Goal: Check status: Check status

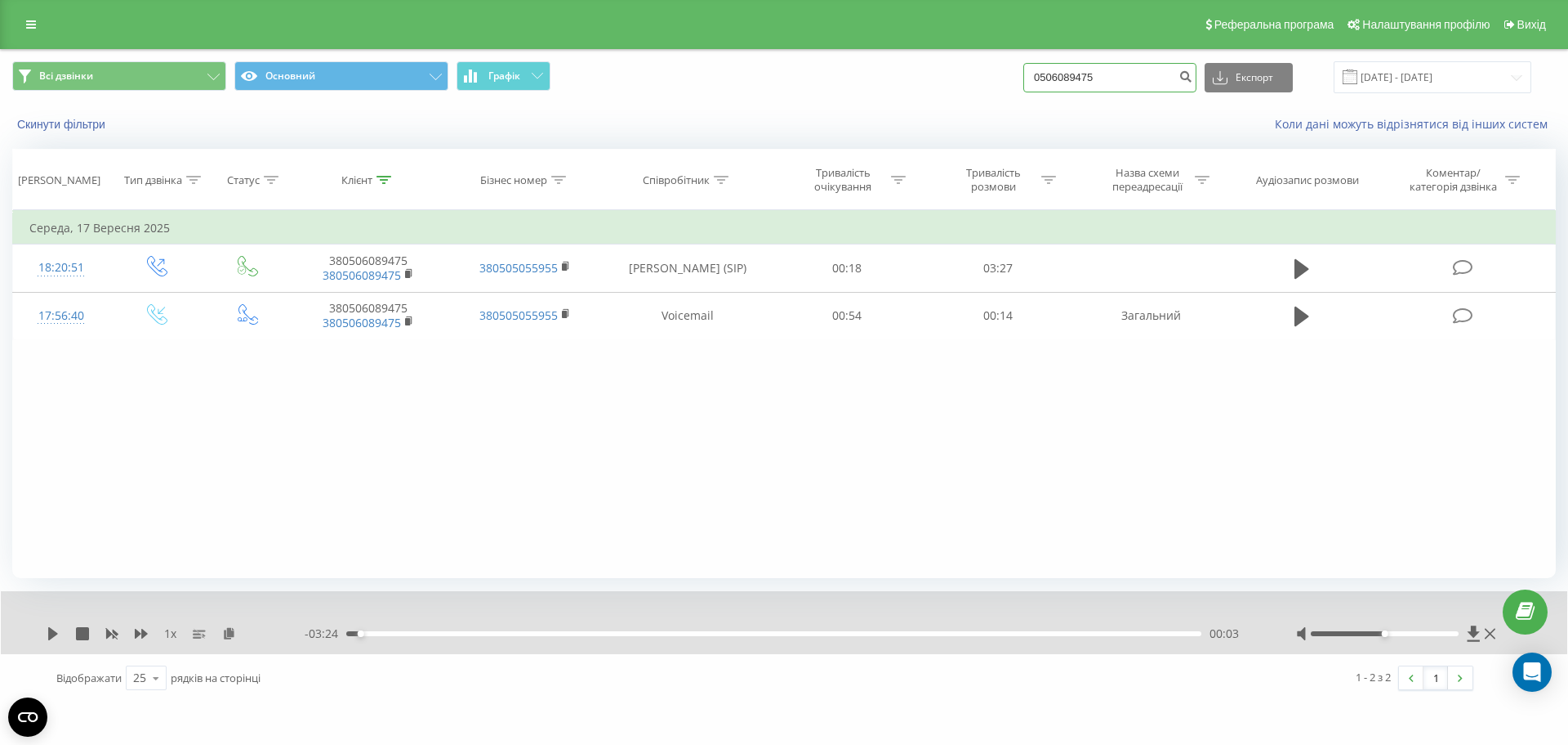
drag, startPoint x: 1097, startPoint y: 74, endPoint x: 991, endPoint y: 106, distance: 110.7
click at [991, 106] on div "Всі дзвінки Основний Графік 0506089475 Експорт .csv .xls .xlsx [DATE] - [DATE] …" at bounding box center [784, 97] width 1566 height 94
paste input "67)[PHONE_NUMBER]"
click at [1108, 78] on input "067)[PHONE_NUMBER]" at bounding box center [1110, 77] width 173 height 29
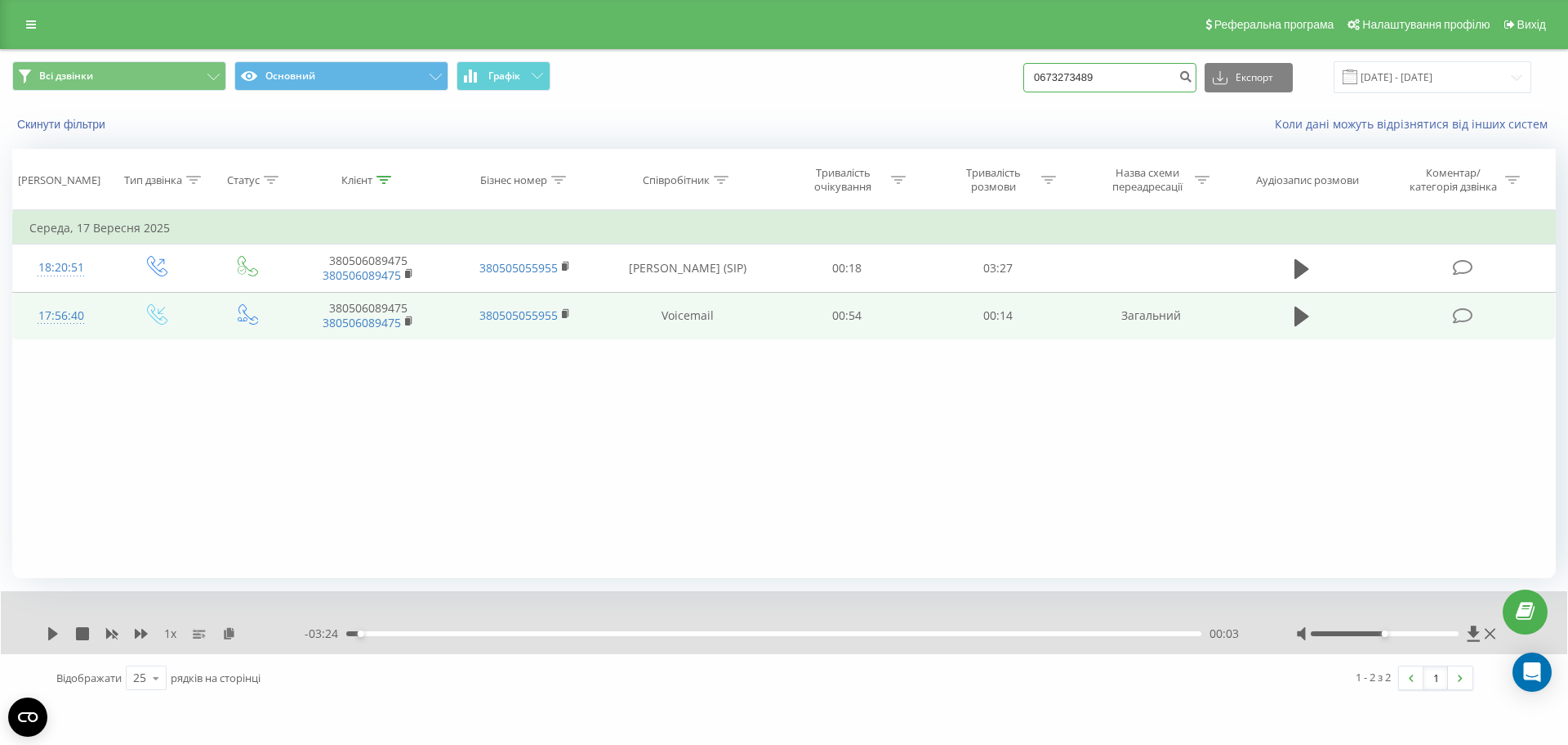
type input "0673273489"
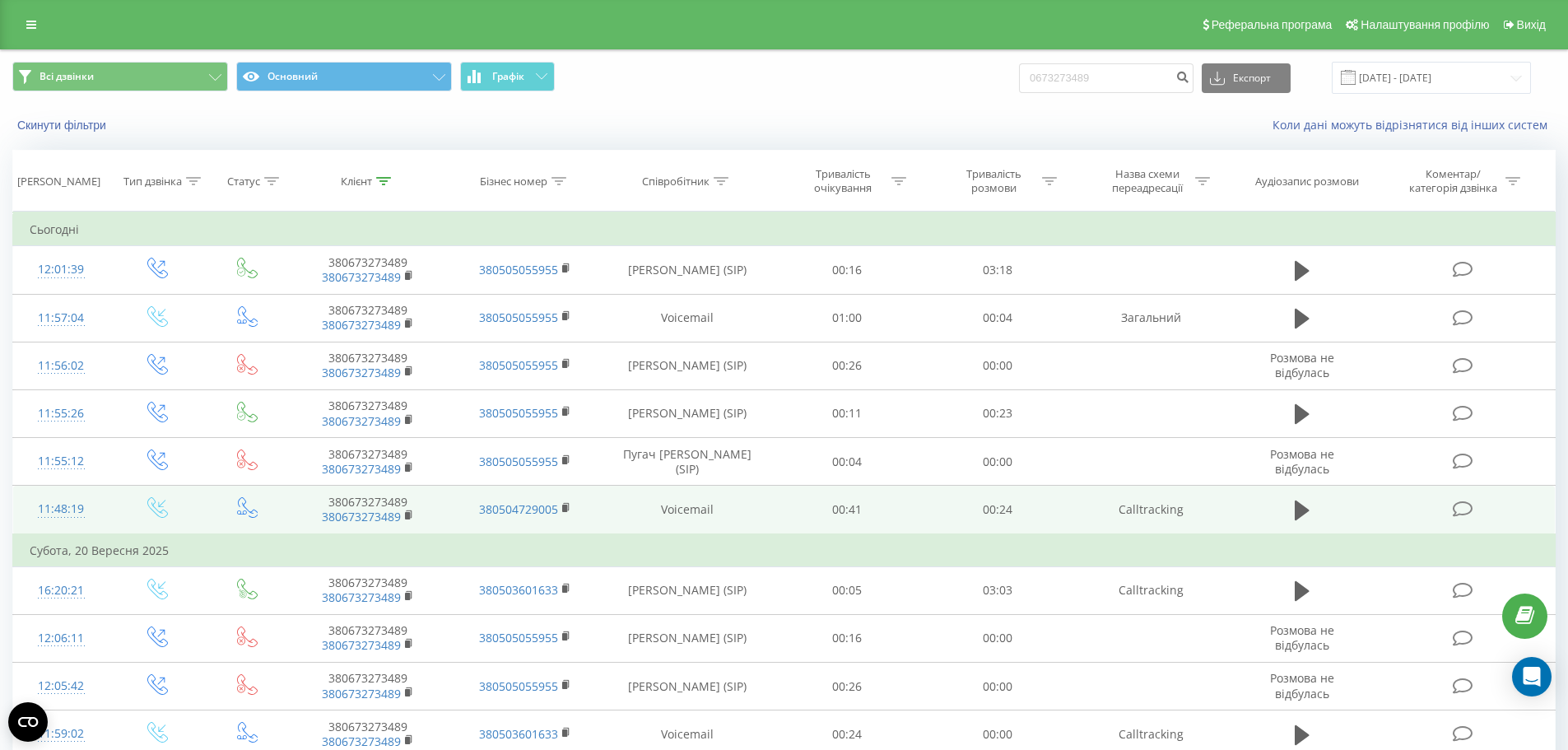
scroll to position [119, 0]
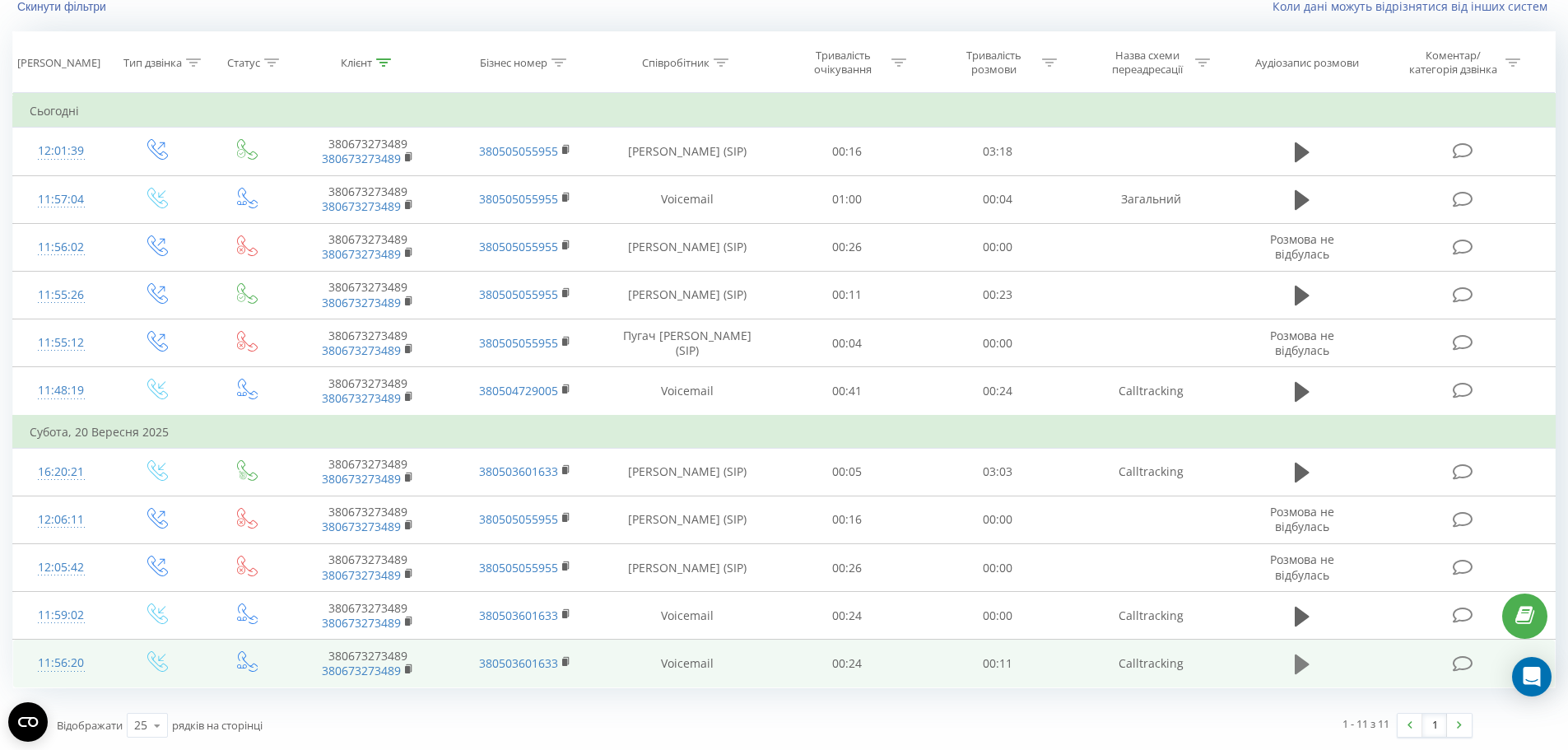
click at [1296, 662] on icon at bounding box center [1301, 664] width 14 height 19
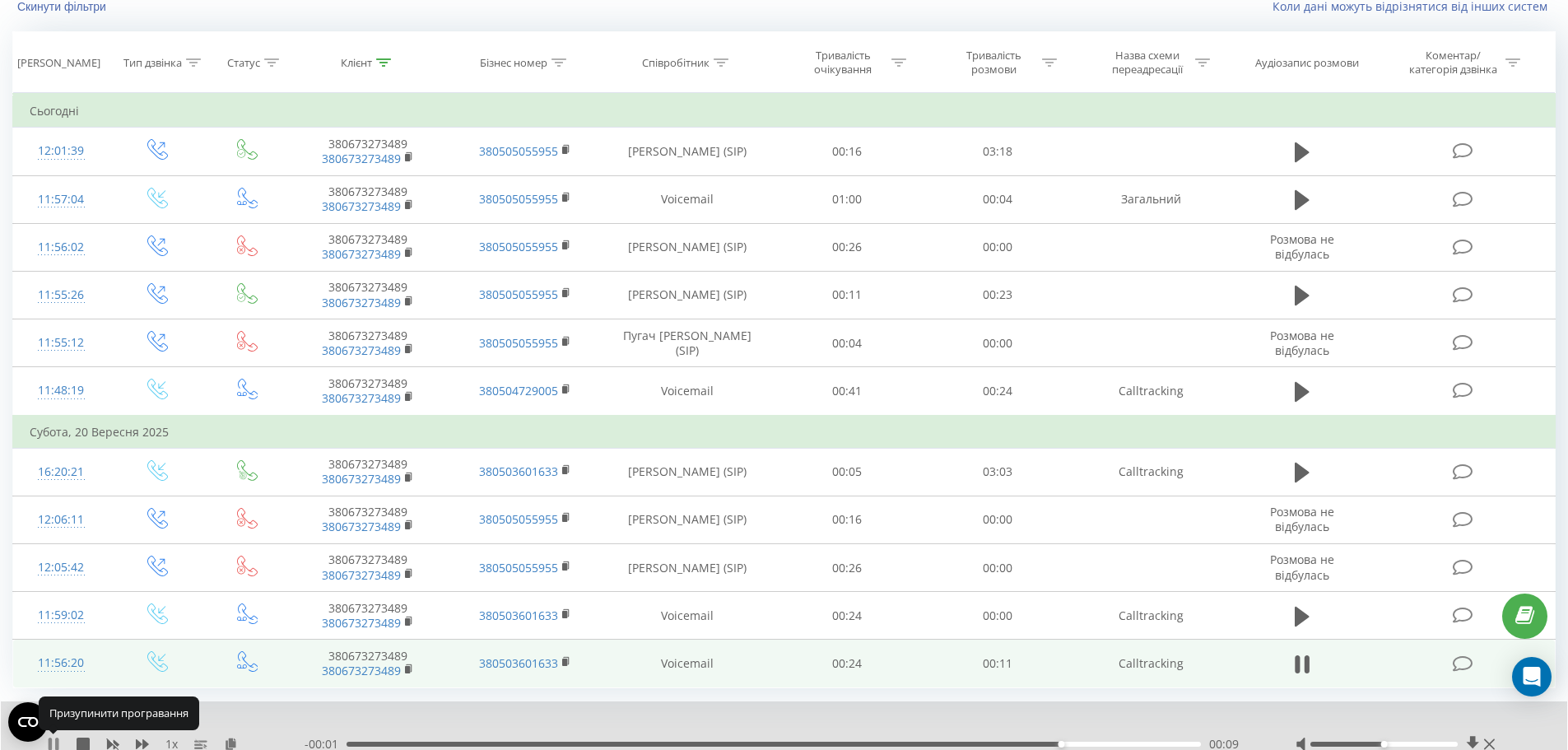
click at [47, 744] on icon at bounding box center [53, 744] width 14 height 14
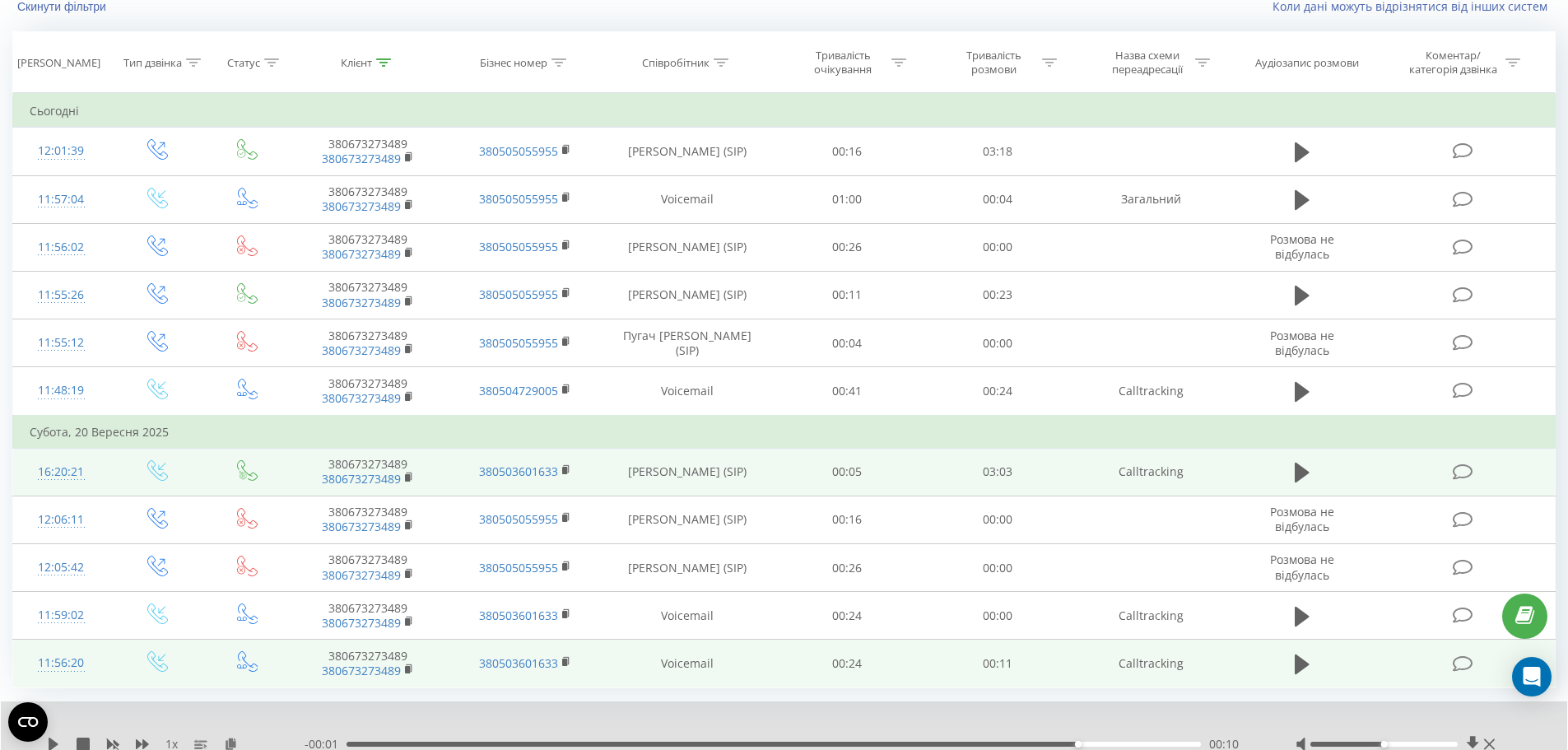
click at [1267, 469] on td at bounding box center [1301, 472] width 145 height 47
click at [1293, 469] on button at bounding box center [1301, 472] width 25 height 25
